Goal: Information Seeking & Learning: Learn about a topic

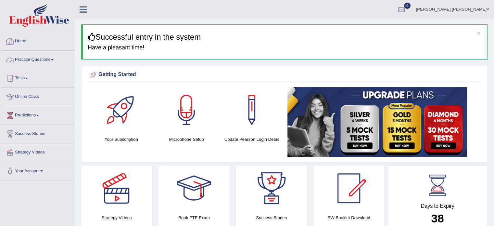
click at [54, 60] on span at bounding box center [52, 59] width 3 height 1
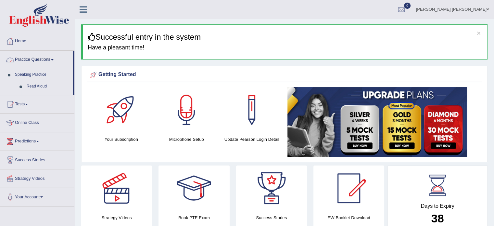
click at [54, 60] on span at bounding box center [52, 59] width 3 height 1
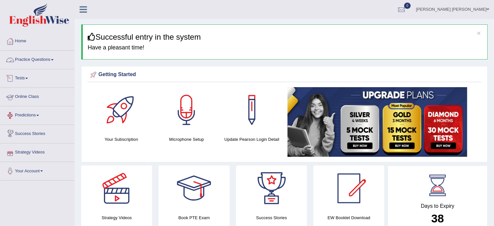
click at [41, 61] on link "Practice Questions" at bounding box center [37, 59] width 74 height 16
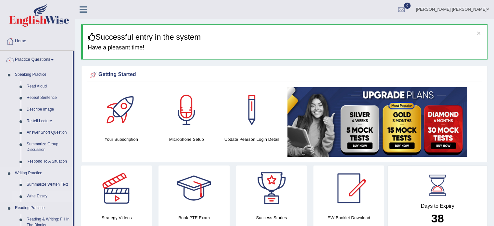
click at [36, 195] on link "Write Essay" at bounding box center [48, 196] width 49 height 12
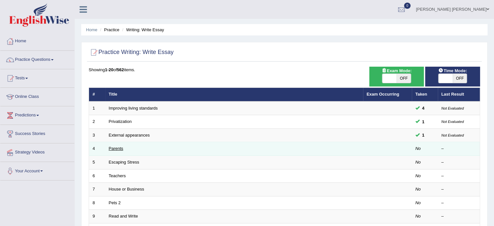
click at [115, 149] on link "Parents" at bounding box center [116, 148] width 15 height 5
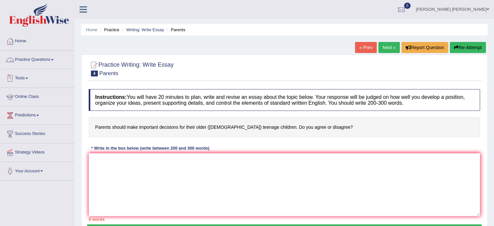
click at [48, 61] on link "Practice Questions" at bounding box center [37, 59] width 74 height 16
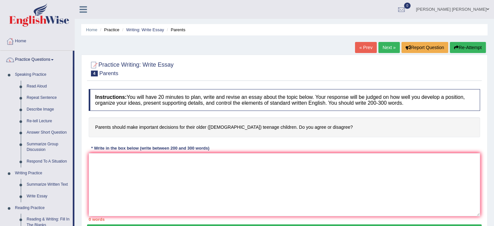
click at [388, 52] on link "Next »" at bounding box center [388, 47] width 21 height 11
